Goal: Find specific page/section: Find specific page/section

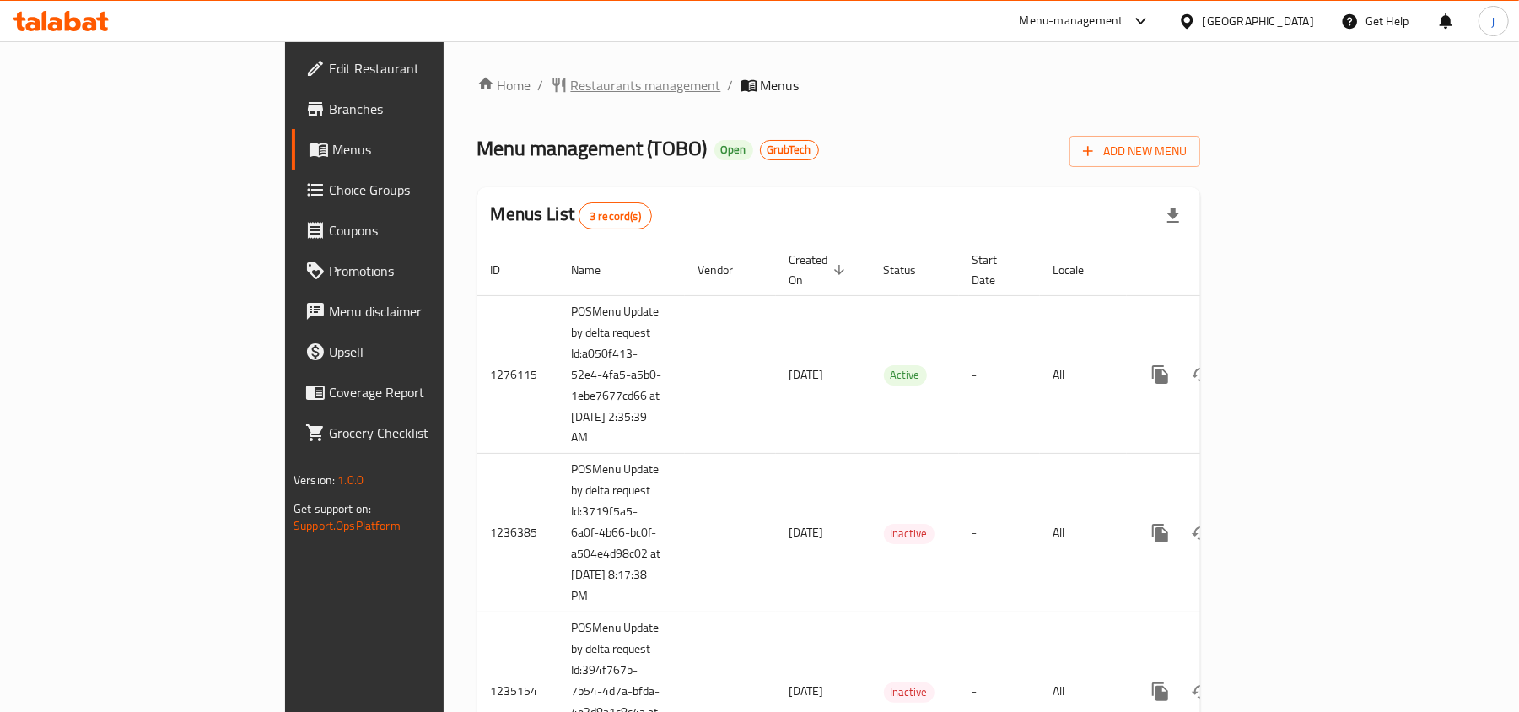
click at [571, 79] on span "Restaurants management" at bounding box center [646, 85] width 150 height 20
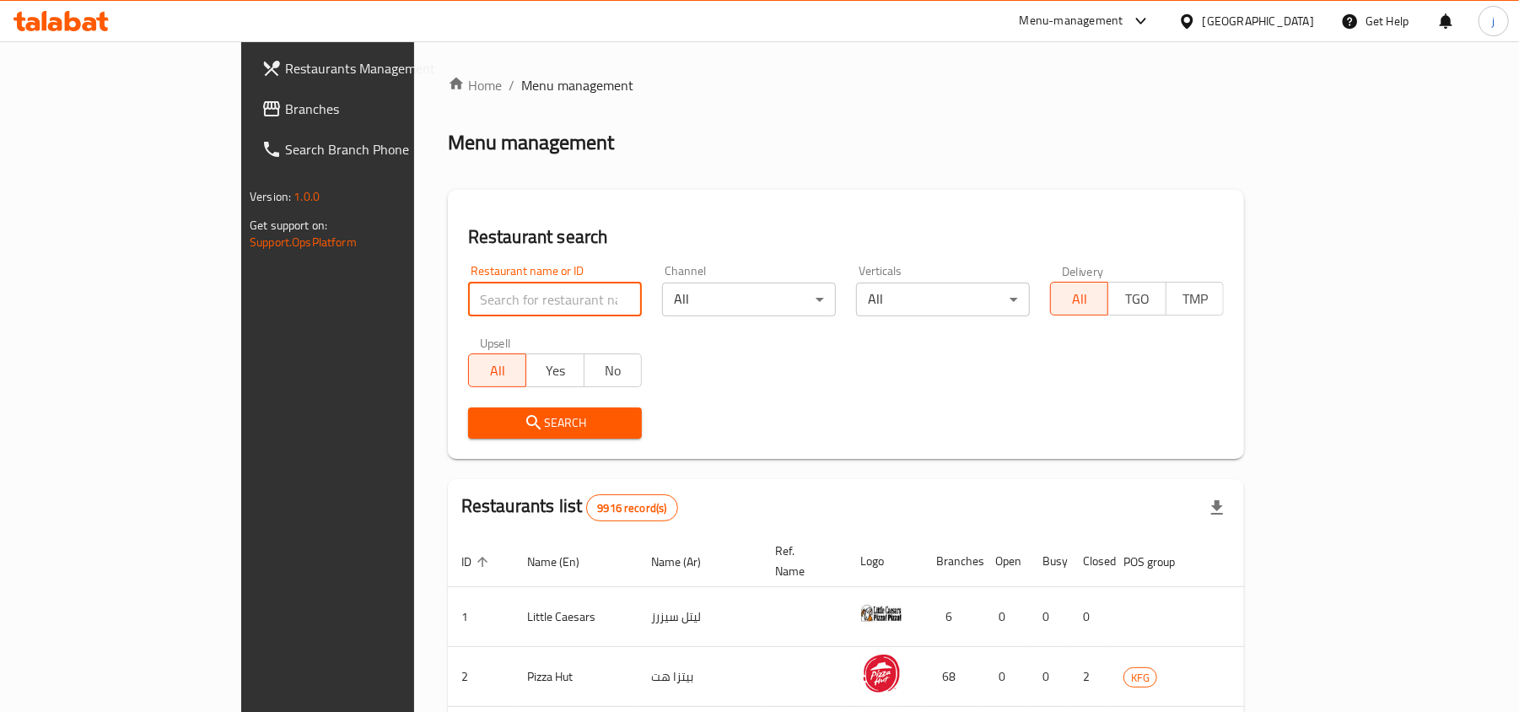
click at [468, 298] on input "search" at bounding box center [555, 300] width 174 height 34
paste input "642351"
type input "642351"
click button "Search" at bounding box center [555, 422] width 174 height 31
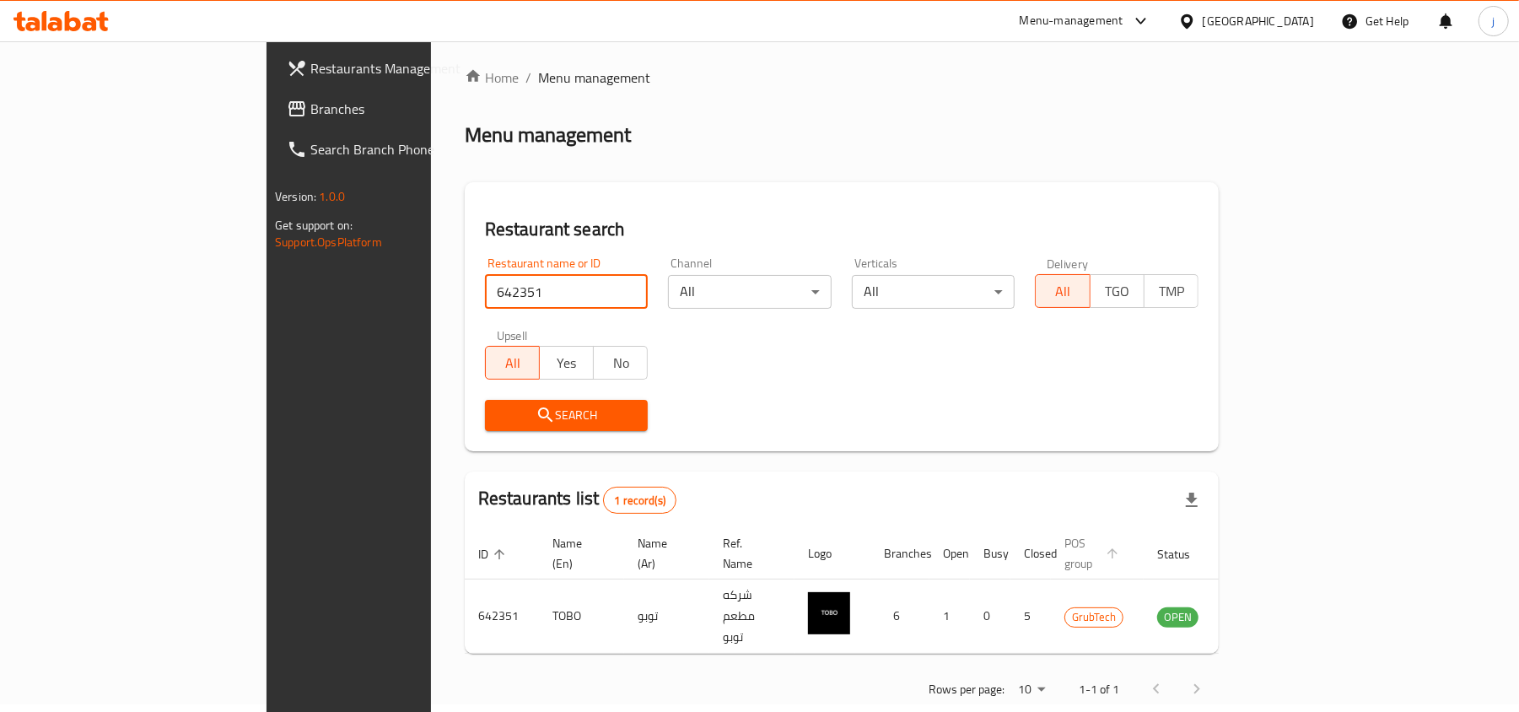
scroll to position [8, 0]
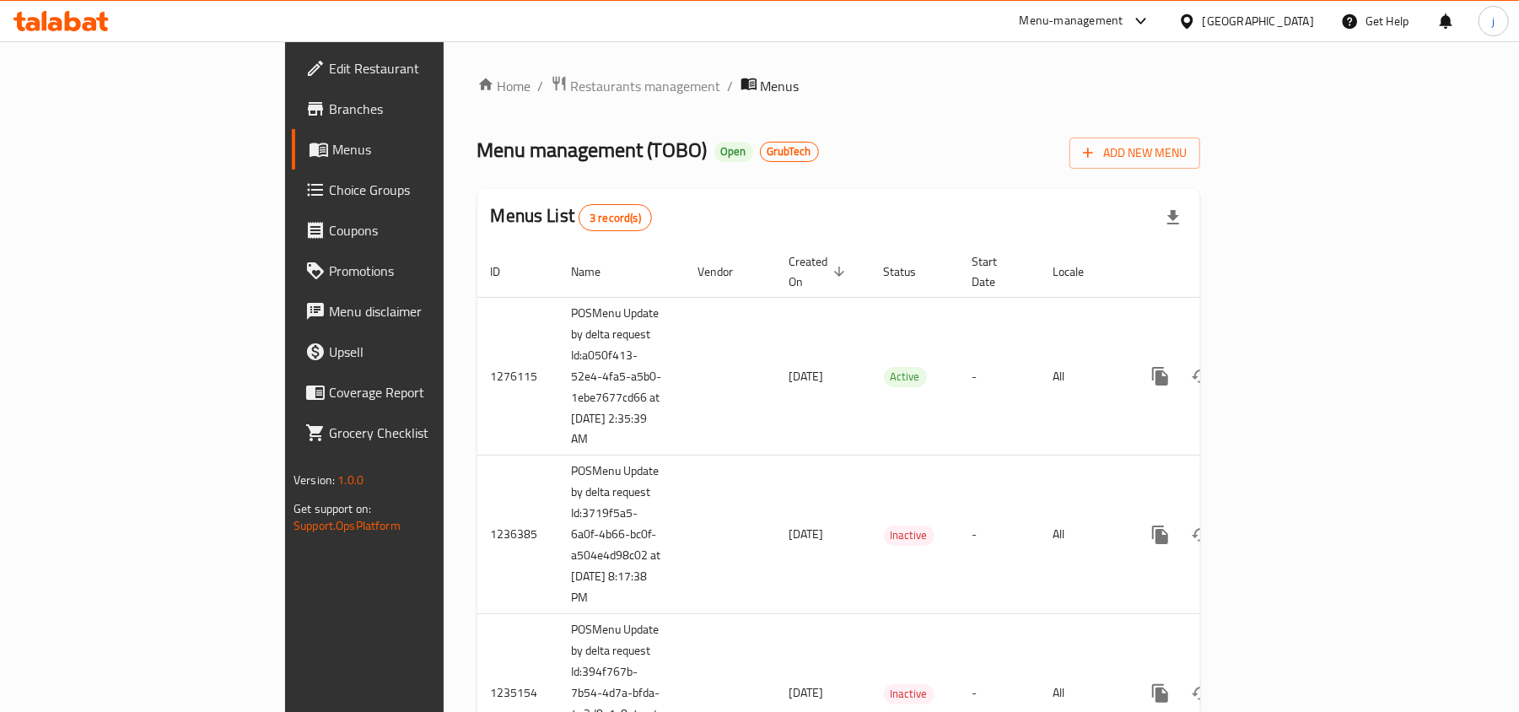
click at [1256, 8] on div "[GEOGRAPHIC_DATA]" at bounding box center [1246, 21] width 163 height 40
click at [1203, 12] on div at bounding box center [1190, 21] width 24 height 19
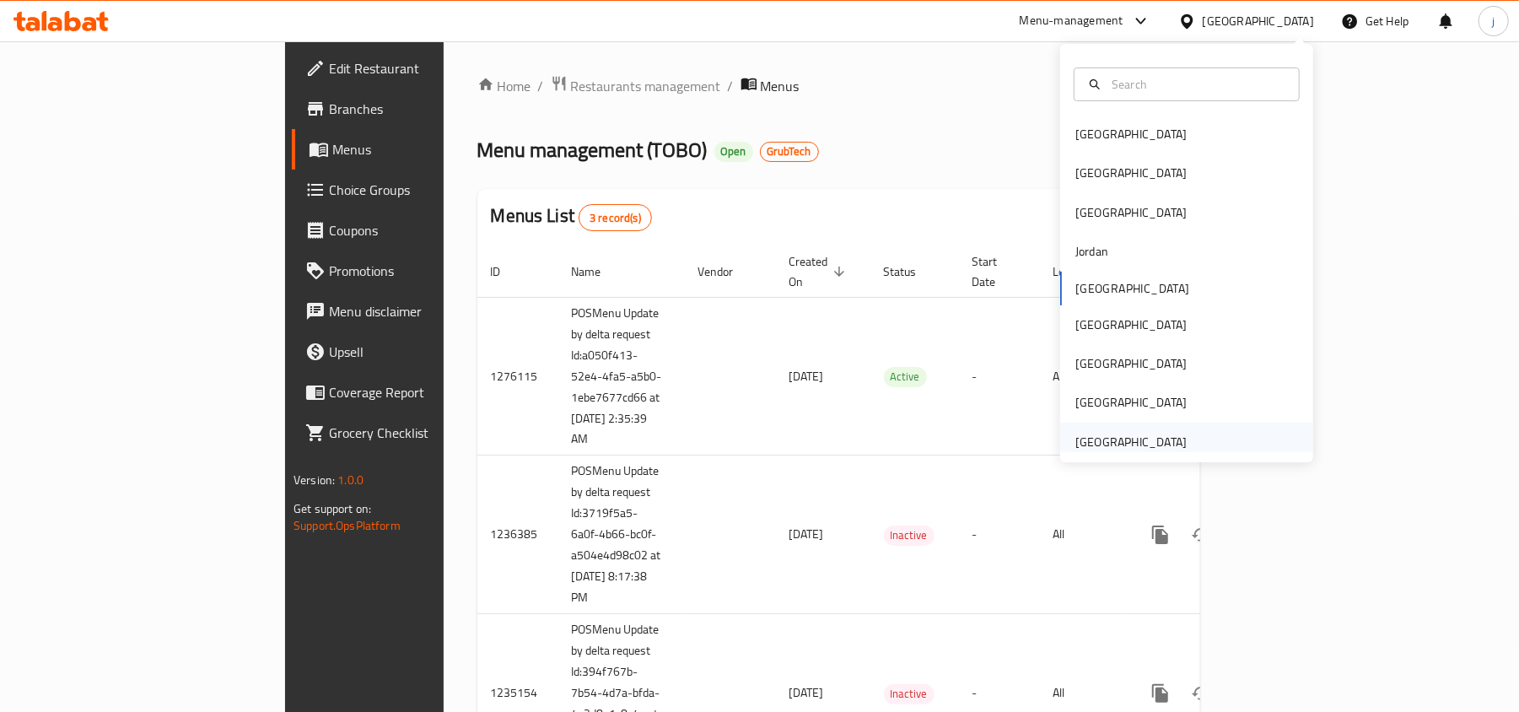
click at [1075, 440] on div "[GEOGRAPHIC_DATA]" at bounding box center [1130, 442] width 111 height 19
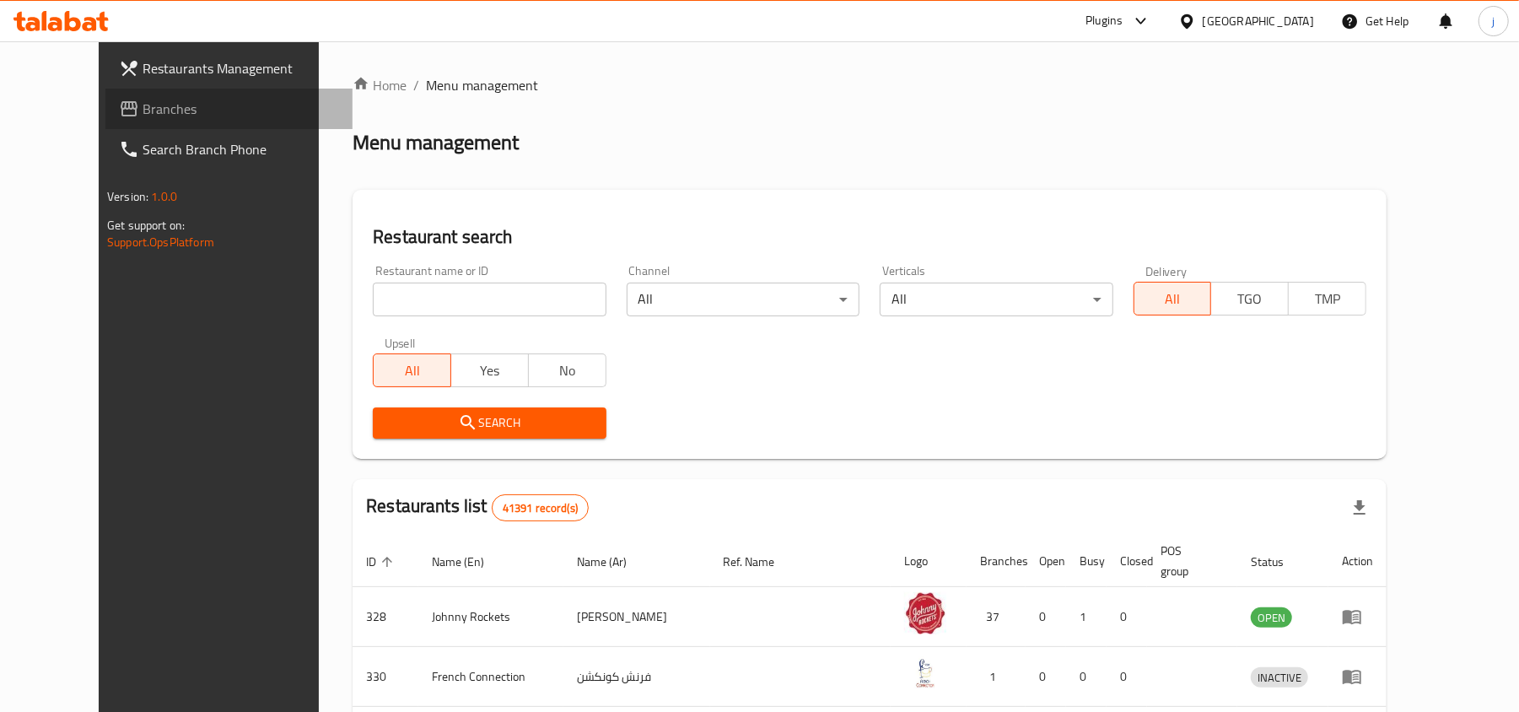
click at [143, 102] on span "Branches" at bounding box center [241, 109] width 196 height 20
